Goal: Download file/media

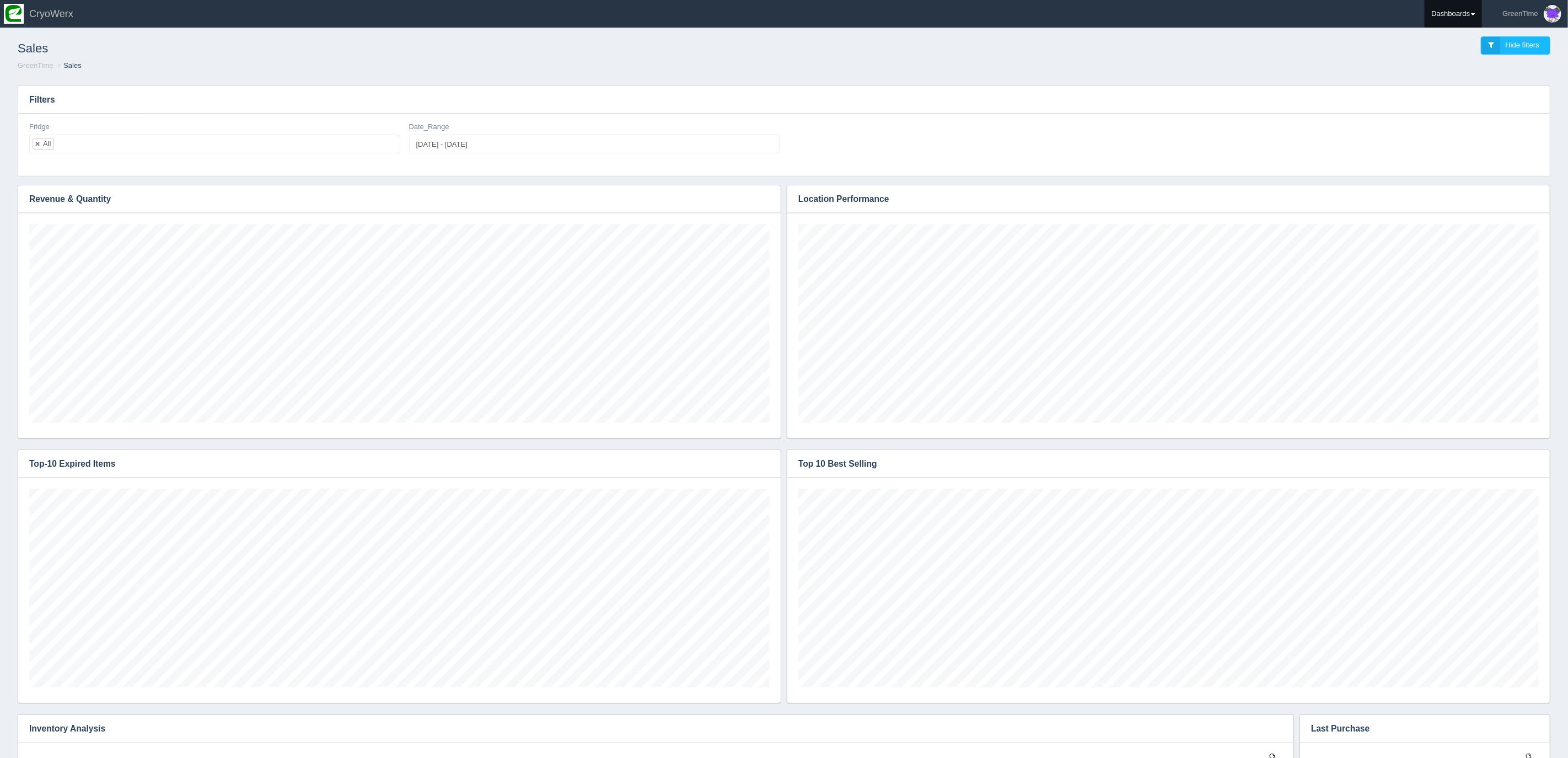
click at [1467, 4] on link "Dashboards" at bounding box center [1454, 14] width 58 height 28
click at [1447, 80] on link "GreenTime" at bounding box center [1499, 80] width 149 height 21
click at [1463, 120] on link "Inventory" at bounding box center [1499, 123] width 149 height 21
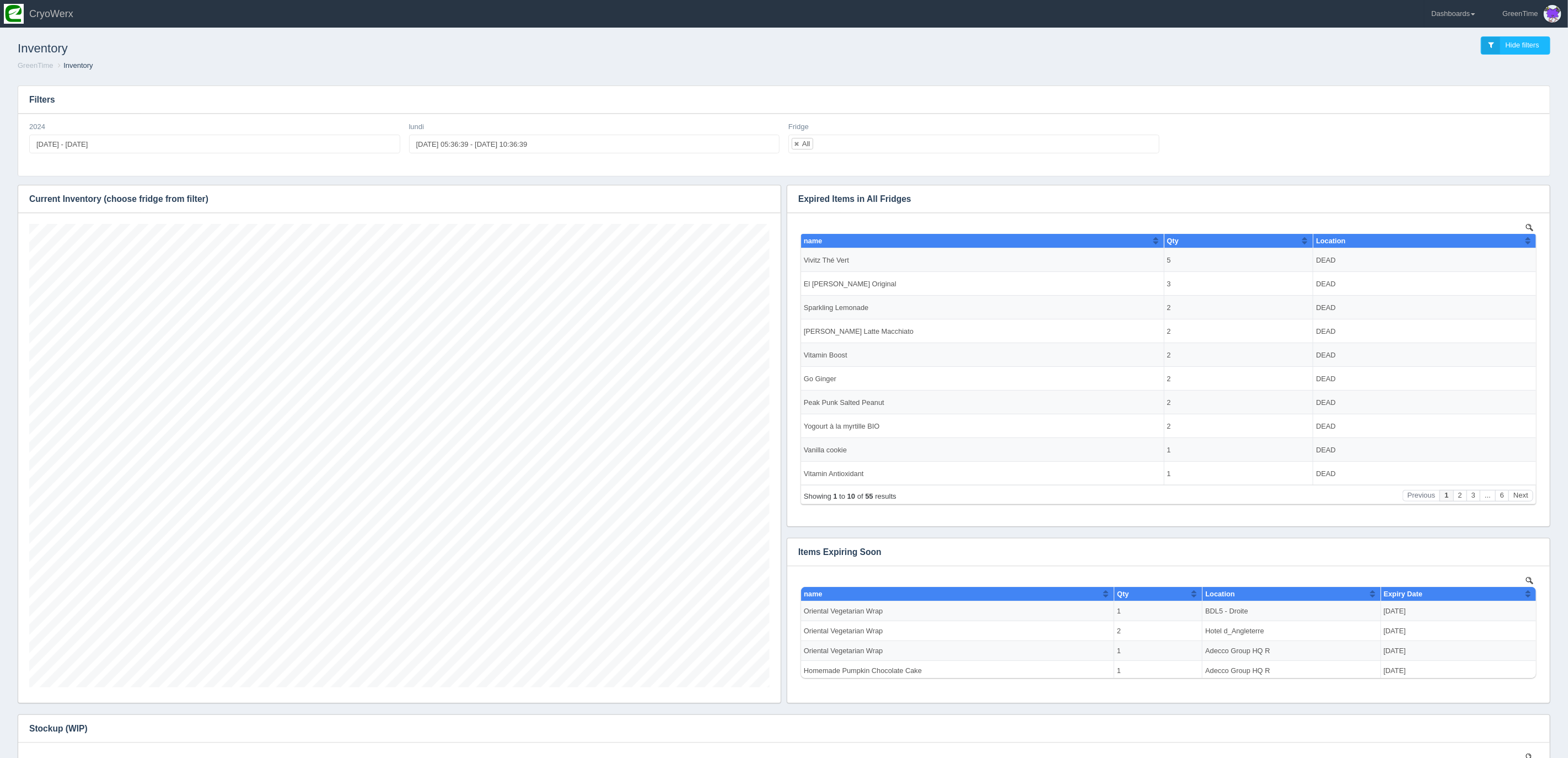
scroll to position [464, 741]
click at [766, 199] on icon "button" at bounding box center [765, 199] width 7 height 7
click at [714, 211] on link "Download CSV" at bounding box center [728, 215] width 88 height 16
drag, startPoint x: 721, startPoint y: 214, endPoint x: 740, endPoint y: 222, distance: 20.6
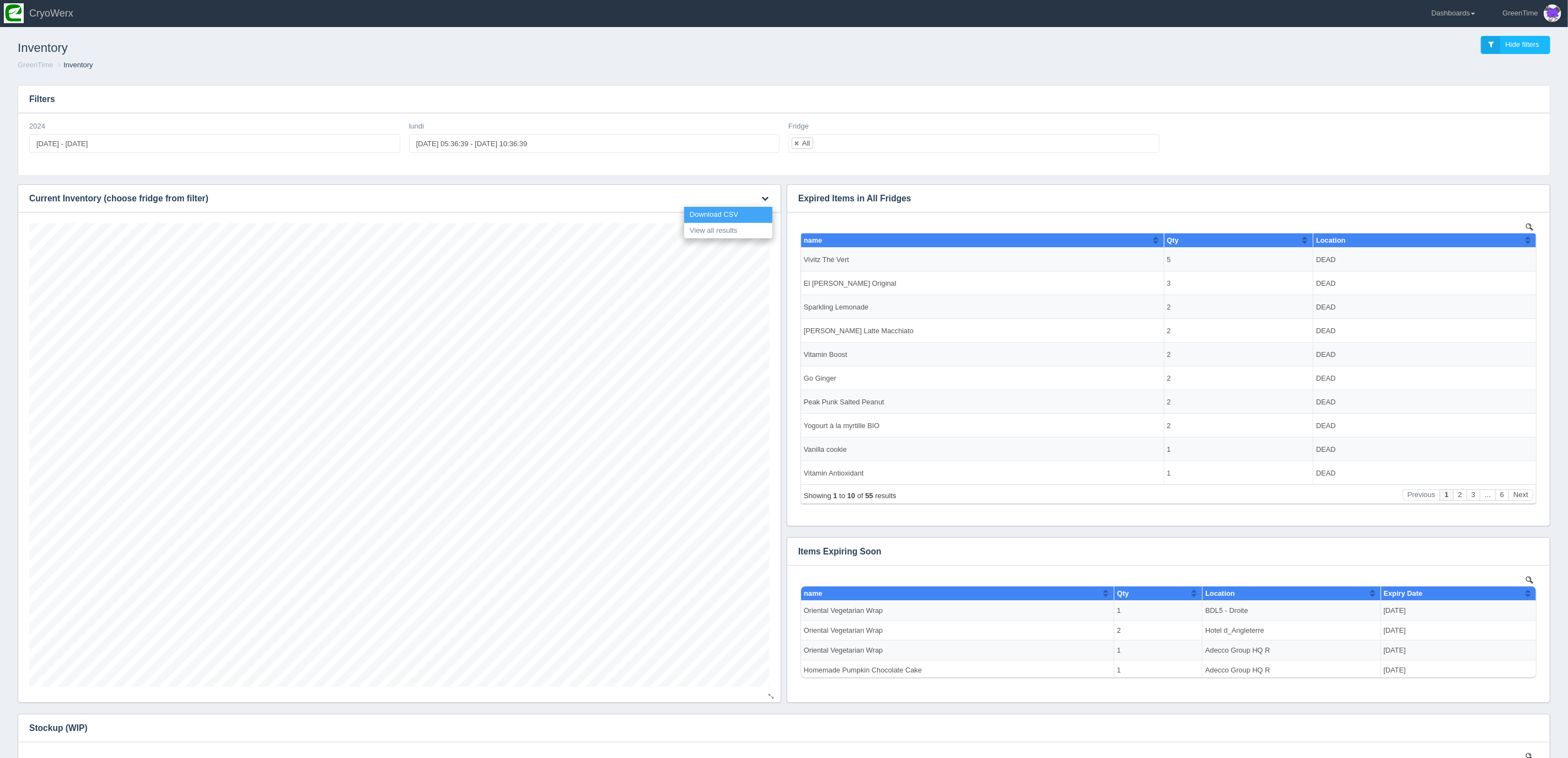
click at [721, 214] on link "Download CSV" at bounding box center [728, 214] width 88 height 16
click at [712, 210] on link "Download CSV" at bounding box center [728, 214] width 88 height 16
click at [1269, 12] on header "Toggle navigation CryoWerx GreenTime Edit Profile Logout Dashboards [GEOGRAPHIC…" at bounding box center [784, 14] width 1568 height 28
drag, startPoint x: 359, startPoint y: 74, endPoint x: 302, endPoint y: 42, distance: 65.4
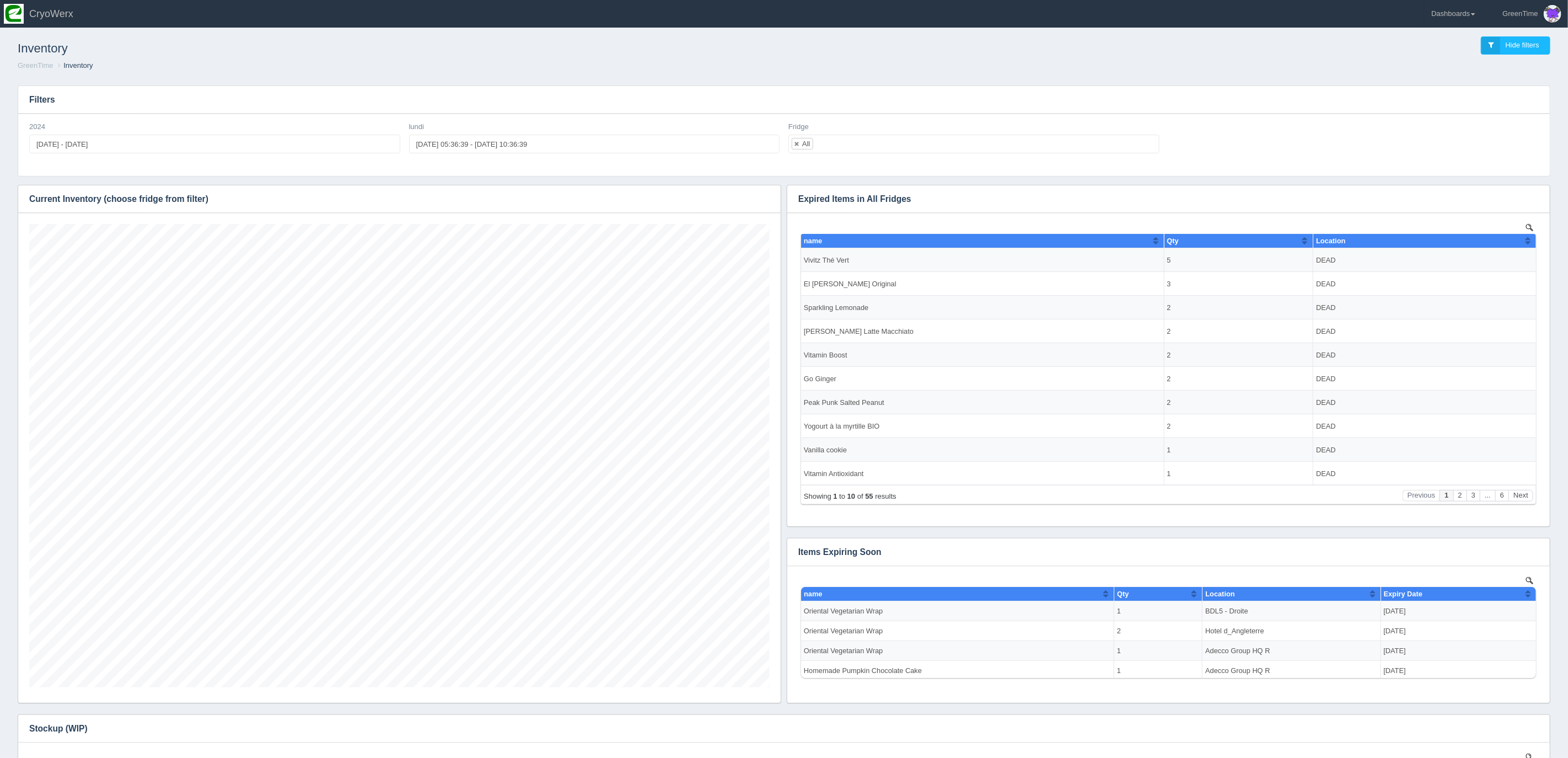
click at [356, 74] on div "Inventory Hide filters GreenTime Inventory" at bounding box center [784, 54] width 1560 height 46
